Goal: Task Accomplishment & Management: Manage account settings

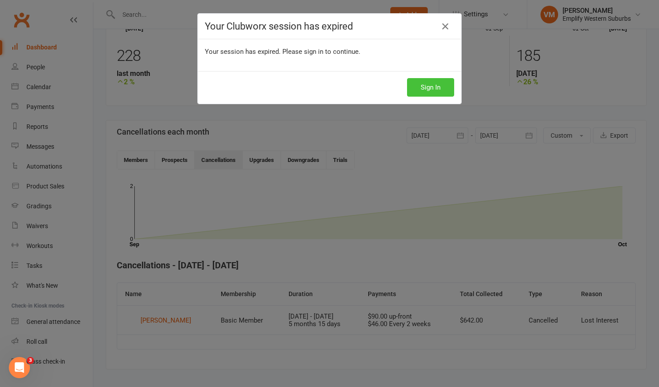
click at [421, 87] on button "Sign In" at bounding box center [430, 87] width 47 height 19
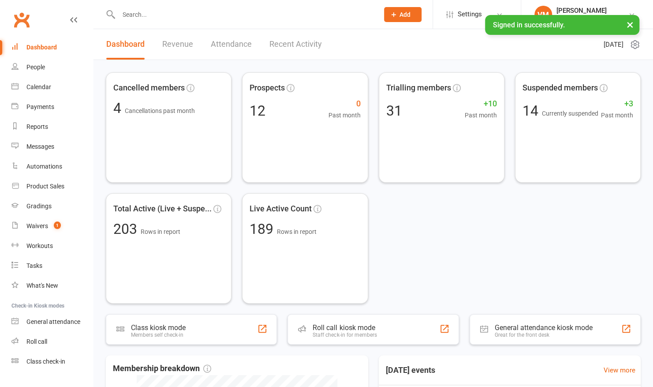
click at [156, 16] on input "text" at bounding box center [244, 14] width 257 height 12
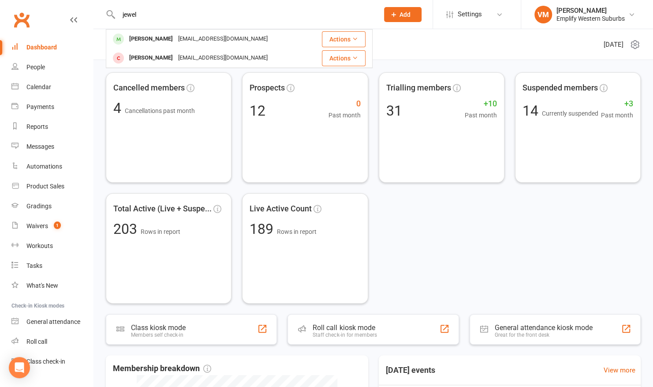
type input "jewel"
click at [152, 37] on div "[PERSON_NAME]" at bounding box center [151, 39] width 49 height 13
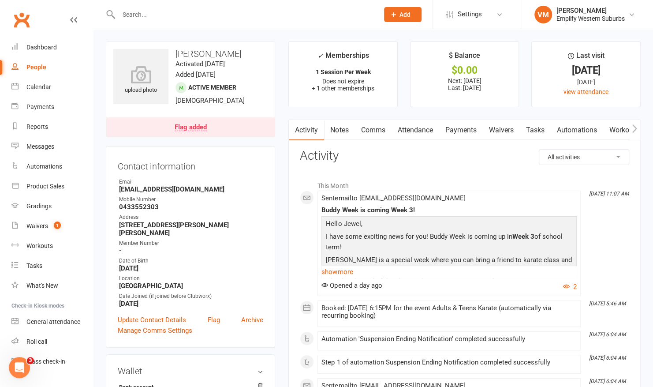
click at [458, 129] on link "Payments" at bounding box center [461, 130] width 44 height 20
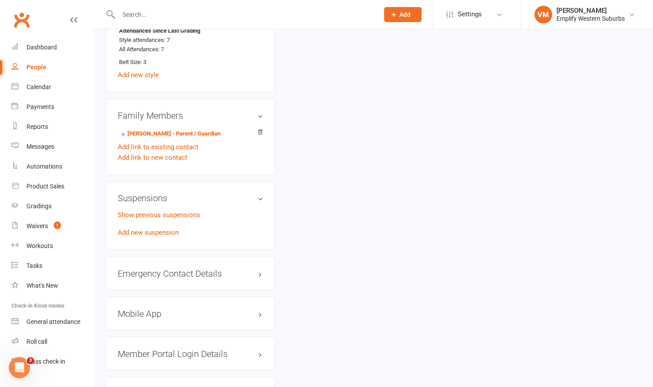
scroll to position [723, 0]
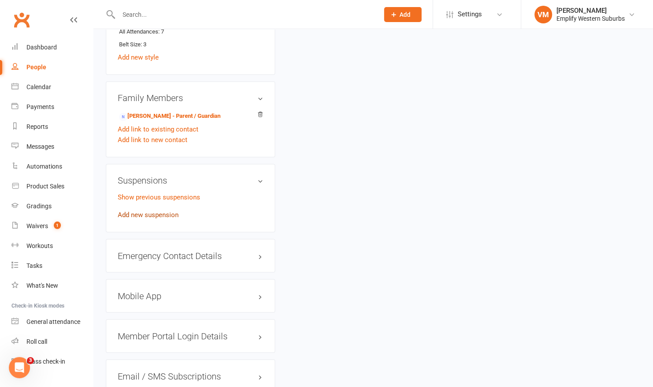
click at [141, 211] on link "Add new suspension" at bounding box center [148, 215] width 61 height 8
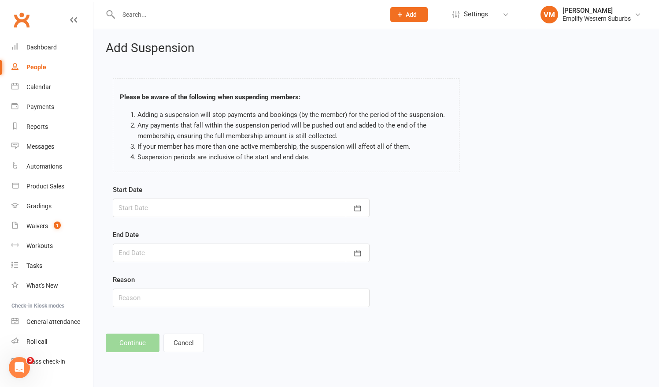
click at [260, 213] on div at bounding box center [241, 207] width 257 height 19
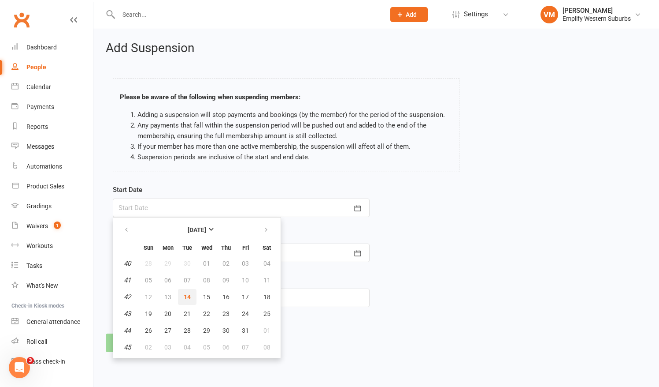
click at [188, 297] on span "14" at bounding box center [187, 296] width 7 height 7
type input "[DATE]"
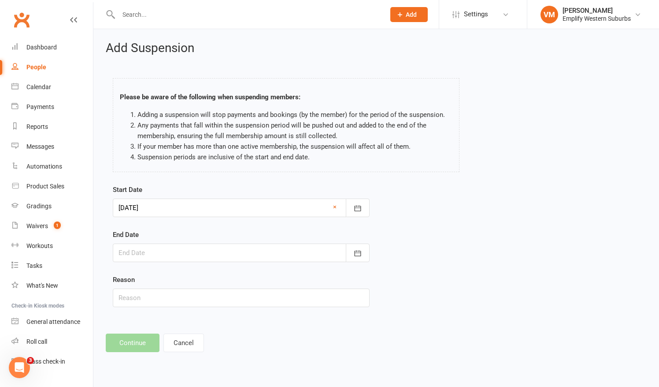
click at [258, 253] on div at bounding box center [241, 252] width 257 height 19
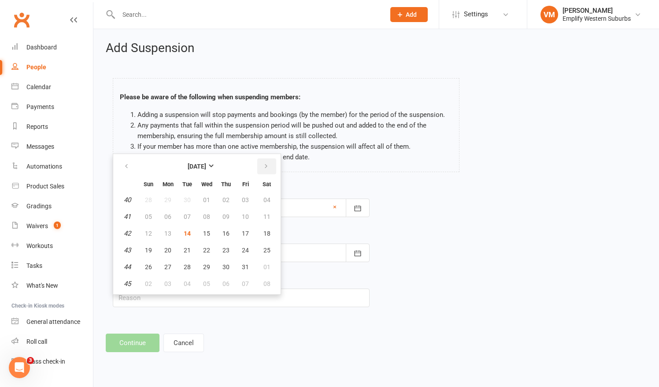
click at [271, 165] on button "button" at bounding box center [266, 166] width 19 height 16
click at [246, 233] on span "14" at bounding box center [245, 233] width 7 height 7
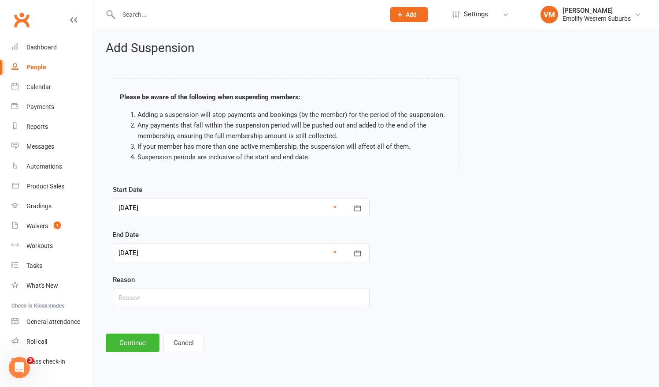
click at [207, 255] on div at bounding box center [241, 252] width 257 height 19
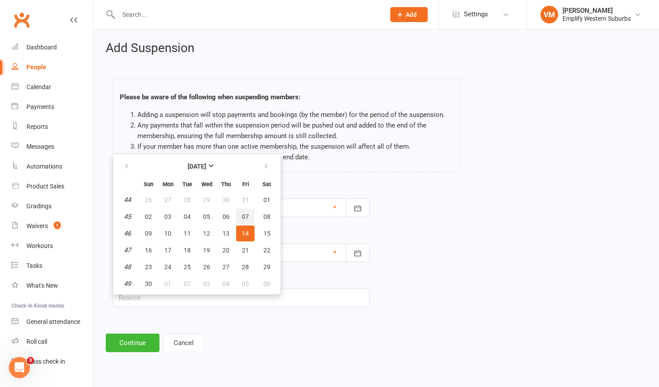
click at [243, 213] on span "07" at bounding box center [245, 216] width 7 height 7
type input "[DATE]"
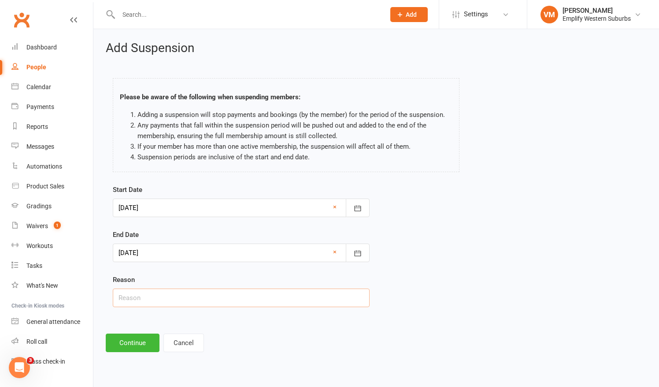
click at [154, 301] on input "text" at bounding box center [241, 297] width 257 height 19
type input "injury"
click at [121, 338] on button "Continue" at bounding box center [133, 342] width 54 height 19
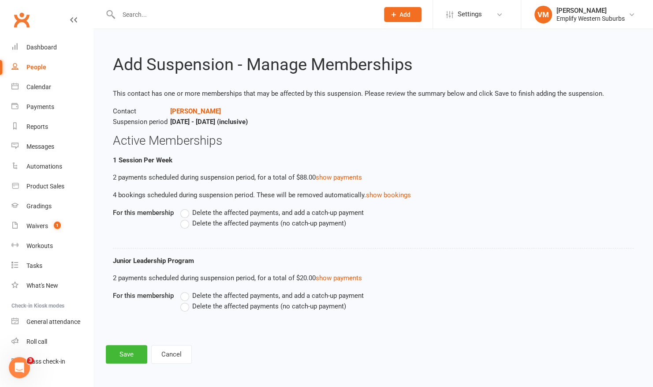
click at [186, 223] on label "Delete the affected payments (no catch-up payment)" at bounding box center [263, 223] width 166 height 11
click at [186, 218] on input "Delete the affected payments (no catch-up payment)" at bounding box center [183, 218] width 6 height 0
click at [185, 306] on label "Delete the affected payments (no catch-up payment)" at bounding box center [263, 306] width 166 height 11
click at [185, 301] on input "Delete the affected payments (no catch-up payment)" at bounding box center [183, 301] width 6 height 0
click at [132, 348] on button "Save" at bounding box center [126, 354] width 41 height 19
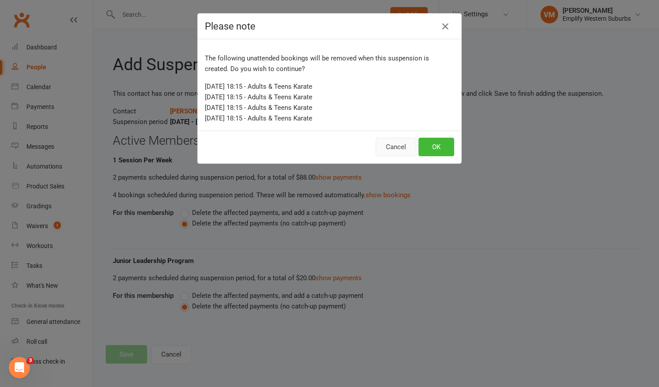
click at [401, 143] on button "Cancel" at bounding box center [396, 147] width 41 height 19
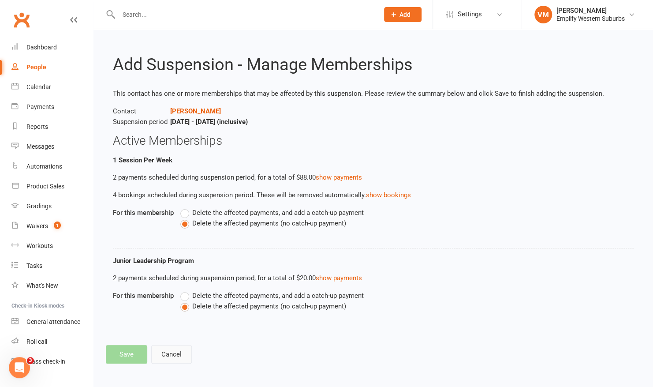
click at [167, 354] on button "Cancel" at bounding box center [171, 354] width 41 height 19
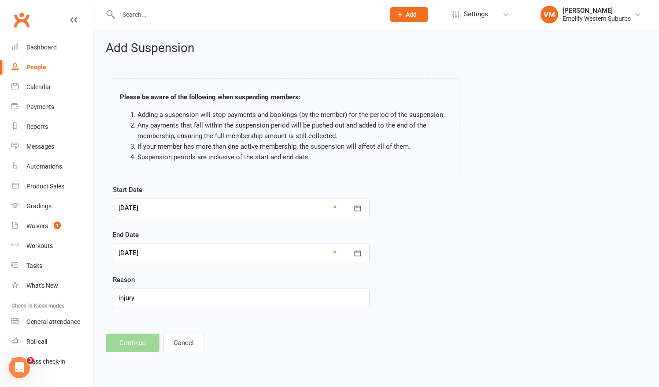
click at [200, 257] on div at bounding box center [241, 252] width 257 height 19
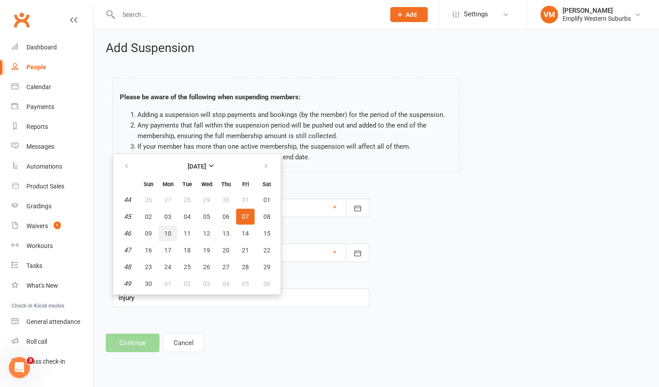
click at [164, 230] on span "10" at bounding box center [167, 233] width 7 height 7
type input "[DATE]"
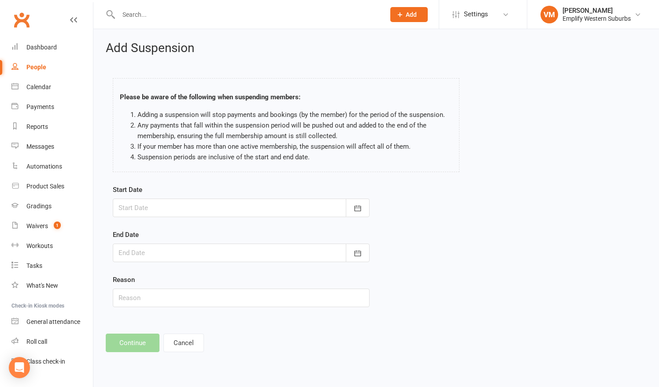
click at [169, 205] on div at bounding box center [241, 207] width 257 height 19
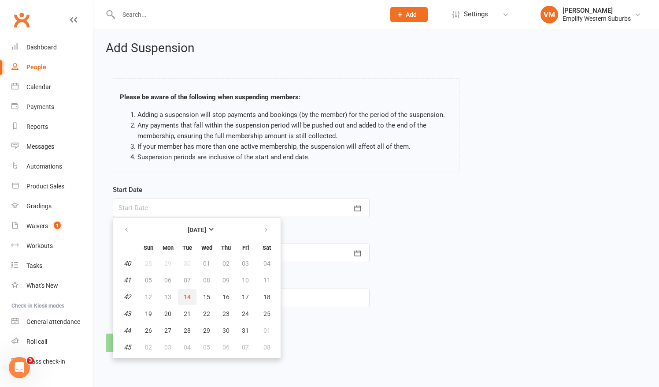
click at [189, 294] on span "14" at bounding box center [187, 296] width 7 height 7
type input "[DATE]"
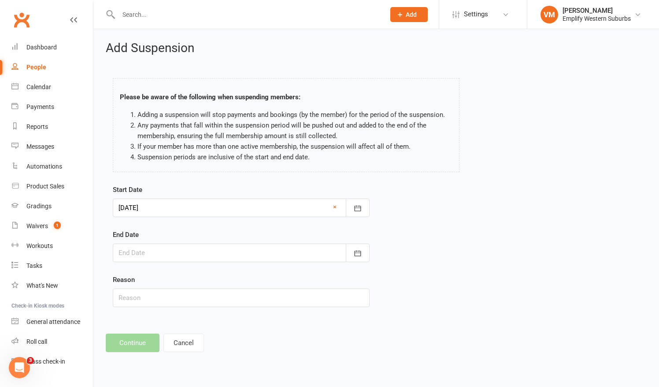
click at [224, 251] on div at bounding box center [241, 252] width 257 height 19
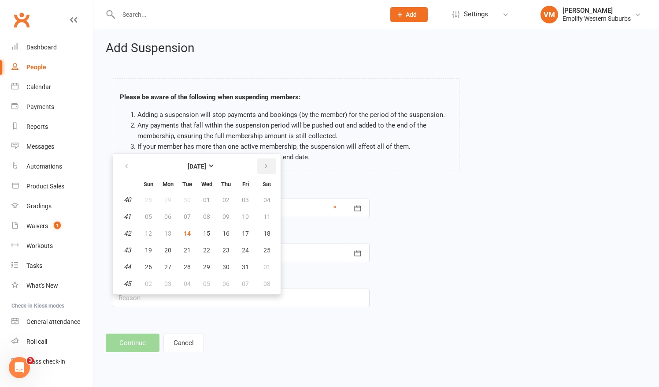
click at [269, 167] on button "button" at bounding box center [266, 166] width 19 height 16
click at [169, 231] on span "10" at bounding box center [167, 233] width 7 height 7
type input "[DATE]"
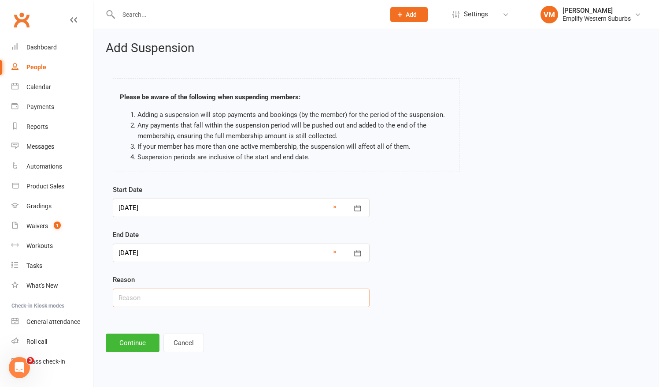
click at [137, 300] on input "text" at bounding box center [241, 297] width 257 height 19
type input "injury"
click at [132, 337] on button "Continue" at bounding box center [133, 342] width 54 height 19
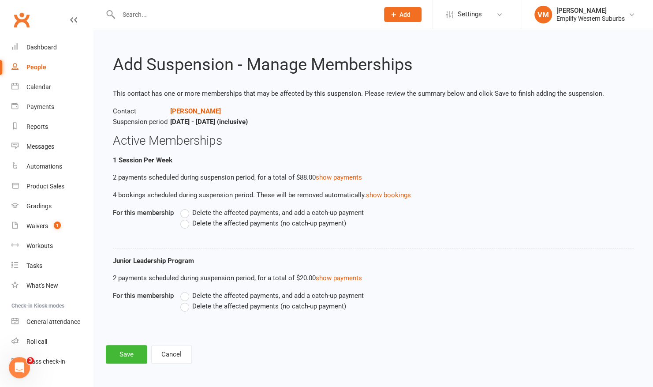
click at [185, 222] on label "Delete the affected payments (no catch-up payment)" at bounding box center [263, 223] width 166 height 11
click at [185, 218] on input "Delete the affected payments (no catch-up payment)" at bounding box center [183, 218] width 6 height 0
click at [185, 311] on div "Delete the affected payments, and add a catch-up payment Delete the affected pa…" at bounding box center [347, 307] width 347 height 34
click at [185, 307] on label "Delete the affected payments (no catch-up payment)" at bounding box center [263, 306] width 166 height 11
click at [185, 301] on input "Delete the affected payments (no catch-up payment)" at bounding box center [183, 301] width 6 height 0
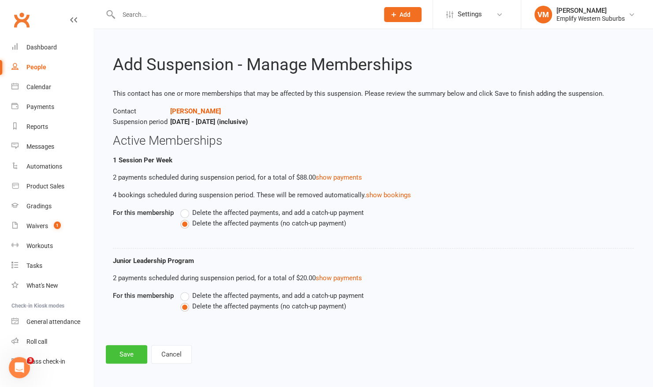
click at [124, 351] on button "Save" at bounding box center [126, 354] width 41 height 19
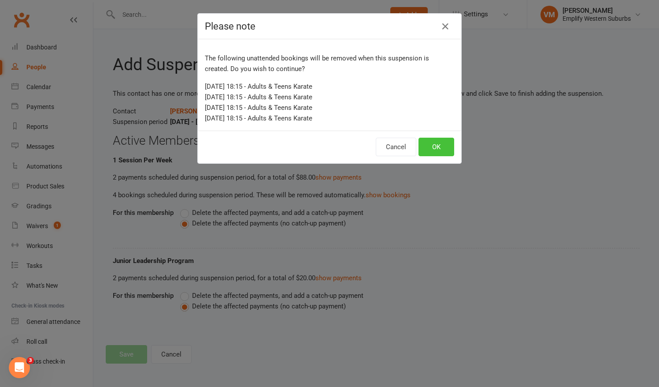
click at [431, 148] on button "OK" at bounding box center [437, 147] width 36 height 19
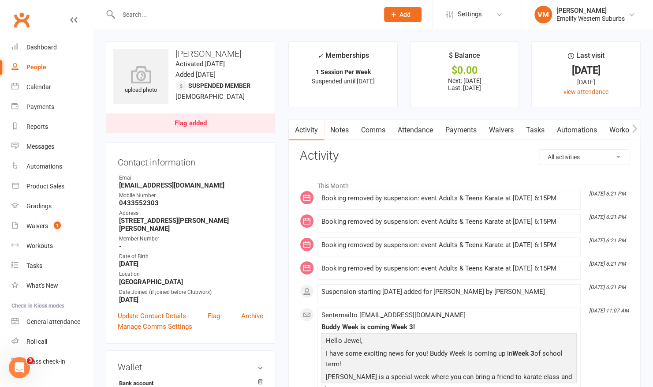
click at [465, 127] on link "Payments" at bounding box center [461, 130] width 44 height 20
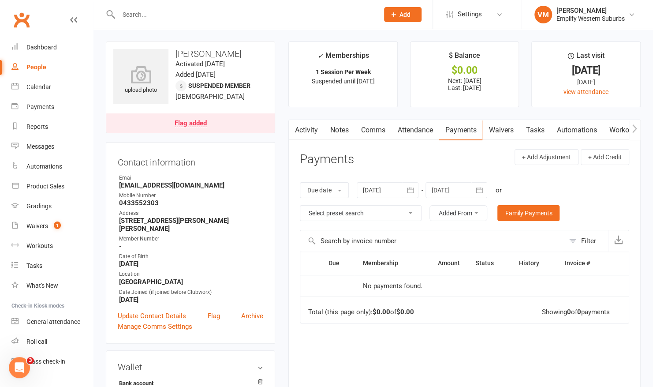
scroll to position [39, 0]
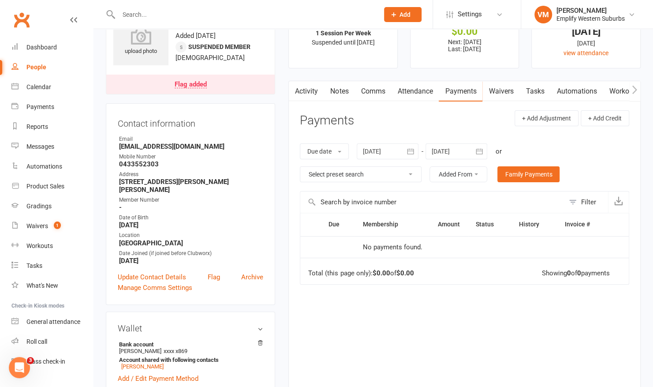
click at [473, 150] on button "button" at bounding box center [479, 151] width 16 height 16
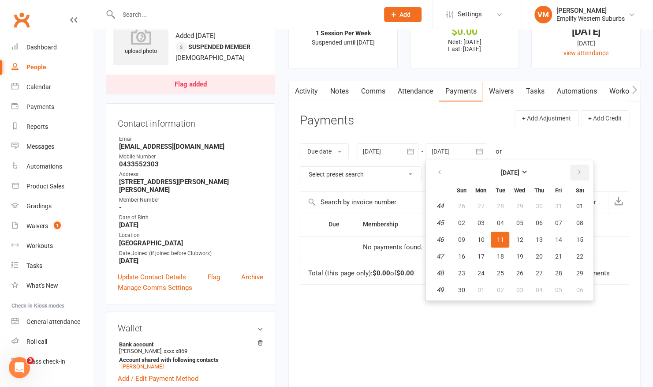
click at [579, 169] on icon "button" at bounding box center [579, 172] width 6 height 7
click at [526, 218] on button "10" at bounding box center [519, 223] width 19 height 16
type input "10 Dec 2025"
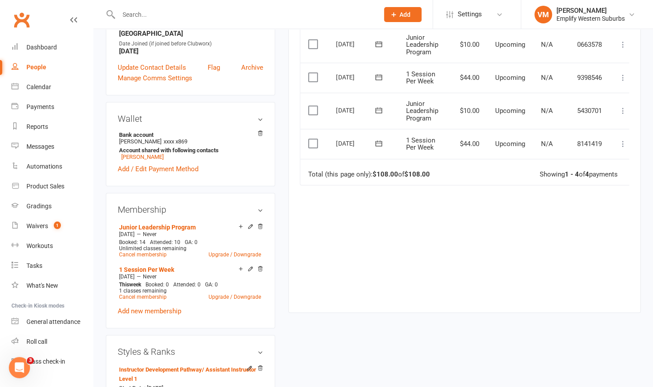
scroll to position [0, 0]
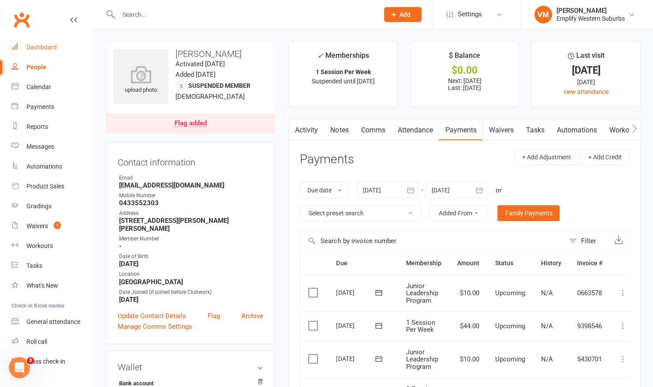
click at [45, 53] on link "Dashboard" at bounding box center [52, 47] width 82 height 20
